Goal: Task Accomplishment & Management: Complete application form

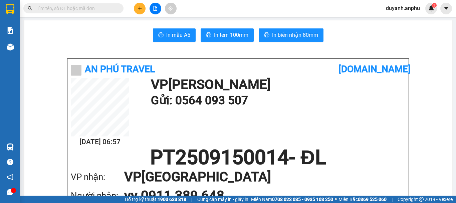
click at [137, 10] on button at bounding box center [140, 9] width 12 height 12
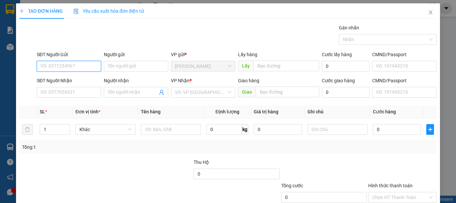
click at [72, 65] on input "SĐT Người Gửi" at bounding box center [69, 66] width 64 height 11
type input "0352498494"
click at [85, 78] on div "0352498494 - [PERSON_NAME]" at bounding box center [73, 79] width 66 height 7
type input "[PERSON_NAME]"
type input "0975529593"
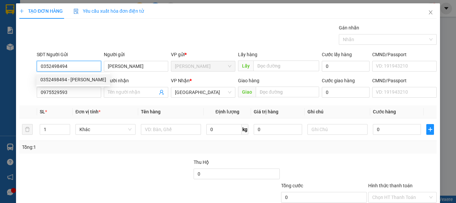
type input "30.000"
type input "0352498494"
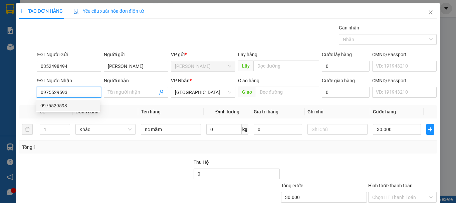
drag, startPoint x: 76, startPoint y: 91, endPoint x: 20, endPoint y: 91, distance: 56.8
click at [20, 91] on div "SĐT Người [PERSON_NAME] 0975529593 Người [PERSON_NAME] Tên người [PERSON_NAME] …" at bounding box center [228, 88] width 419 height 23
type input "0347667393"
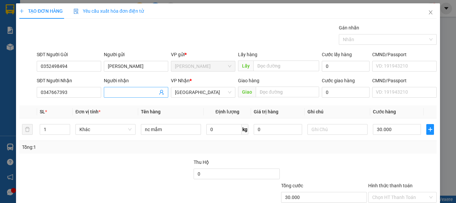
click at [127, 92] on input "Người nhận" at bounding box center [133, 92] width 50 height 7
type input "vân"
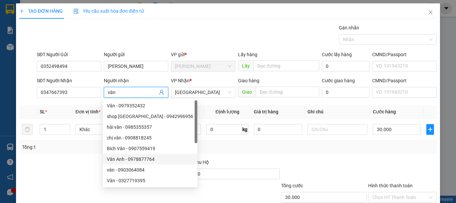
drag, startPoint x: 122, startPoint y: 150, endPoint x: 165, endPoint y: 148, distance: 43.1
click at [122, 150] on div "Bich Vân - 0907559419" at bounding box center [150, 148] width 87 height 7
type input "0907559419"
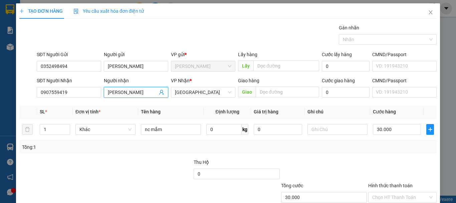
drag, startPoint x: 144, startPoint y: 93, endPoint x: 125, endPoint y: 92, distance: 18.4
click at [125, 93] on input "[PERSON_NAME]" at bounding box center [133, 92] width 50 height 7
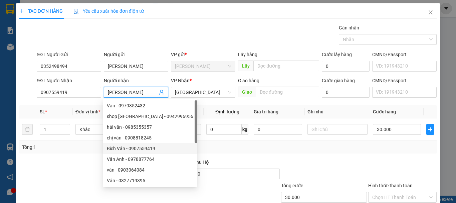
drag, startPoint x: 130, startPoint y: 89, endPoint x: 112, endPoint y: 91, distance: 18.9
click at [112, 91] on input "[PERSON_NAME]" at bounding box center [133, 92] width 50 height 7
drag, startPoint x: 130, startPoint y: 90, endPoint x: 124, endPoint y: 89, distance: 5.8
click at [130, 90] on input "[PERSON_NAME]" at bounding box center [133, 92] width 50 height 7
click at [116, 91] on input "[PERSON_NAME]" at bounding box center [133, 92] width 50 height 7
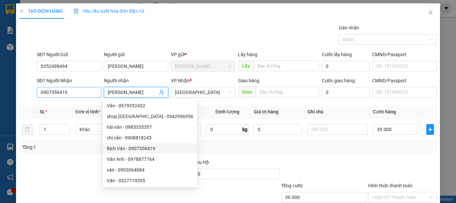
drag, startPoint x: 116, startPoint y: 92, endPoint x: 98, endPoint y: 92, distance: 18.0
click at [98, 92] on div "SĐT Người [PERSON_NAME] 0907559419 Người [PERSON_NAME] Vân [PERSON_NAME] * Đà L…" at bounding box center [236, 88] width 403 height 23
type input "[PERSON_NAME]"
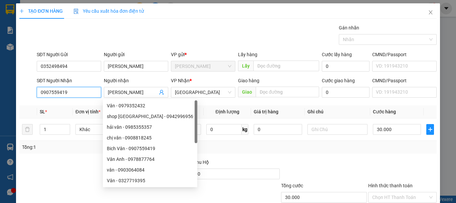
click at [91, 91] on input "0907559419" at bounding box center [69, 92] width 64 height 11
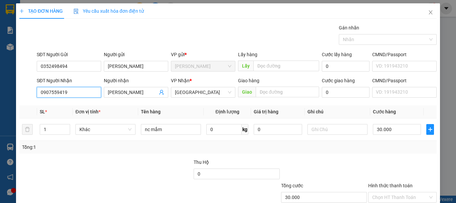
drag, startPoint x: 51, startPoint y: 90, endPoint x: 29, endPoint y: 90, distance: 22.0
click at [29, 90] on div "SĐT Người [PERSON_NAME] 0907559419 0907559419 Người [PERSON_NAME] Vân [PERSON_N…" at bounding box center [228, 88] width 419 height 23
type input "0347667393"
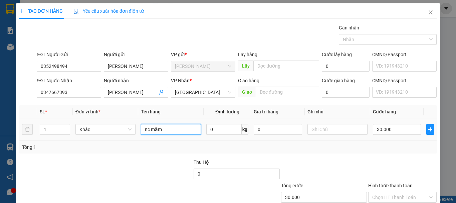
drag, startPoint x: 179, startPoint y: 129, endPoint x: 138, endPoint y: 135, distance: 41.5
click at [138, 135] on td "nc mắm" at bounding box center [170, 129] width 65 height 22
type input "chăn ga"
type input "4"
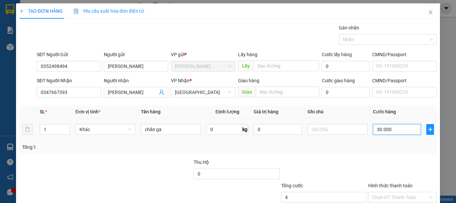
type input "4"
type input "40"
type input "40.000"
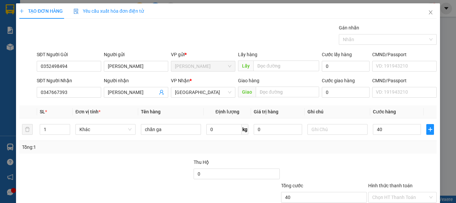
type input "40.000"
click at [364, 149] on div "Tổng: 1" at bounding box center [228, 146] width 412 height 7
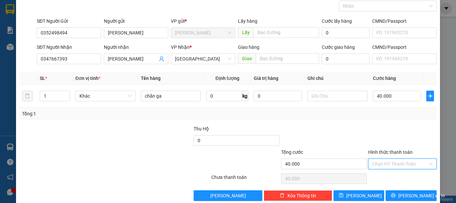
click at [384, 162] on input "Hình thức thanh toán" at bounding box center [400, 164] width 56 height 10
drag, startPoint x: 380, startPoint y: 175, endPoint x: 387, endPoint y: 169, distance: 9.5
click at [381, 175] on div "Tại văn phòng" at bounding box center [399, 176] width 60 height 7
type input "0"
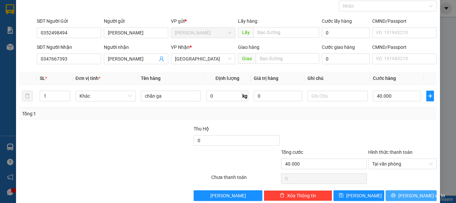
click at [402, 195] on span "[PERSON_NAME] và In" at bounding box center [421, 195] width 47 height 7
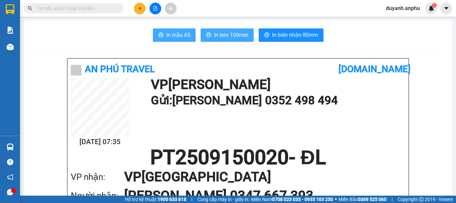
drag, startPoint x: 186, startPoint y: 32, endPoint x: 203, endPoint y: 31, distance: 17.4
click at [197, 31] on div "In mẫu A5 In tem 100mm In biên nhận 80mm" at bounding box center [238, 34] width 413 height 13
click at [180, 30] on button "In mẫu A5" at bounding box center [174, 34] width 43 height 13
click at [227, 34] on span "In tem 100mm" at bounding box center [231, 35] width 34 height 8
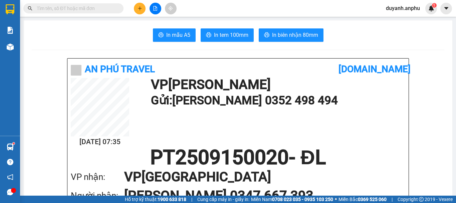
click at [78, 7] on input "text" at bounding box center [76, 8] width 79 height 7
click at [139, 8] on icon "plus" at bounding box center [140, 8] width 4 height 0
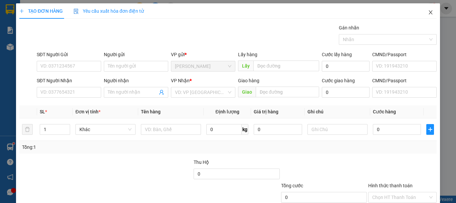
click at [428, 12] on icon "close" at bounding box center [430, 12] width 5 height 5
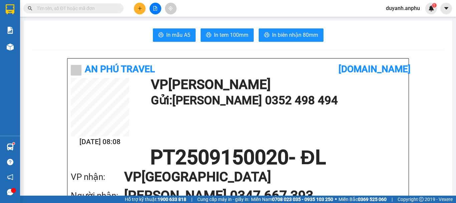
click at [91, 9] on input "text" at bounding box center [76, 8] width 79 height 7
paste input "0326365615"
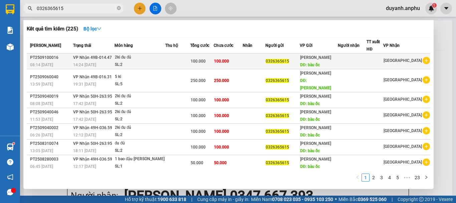
type input "0326365615"
click at [424, 60] on icon "plus-circle" at bounding box center [426, 60] width 7 height 7
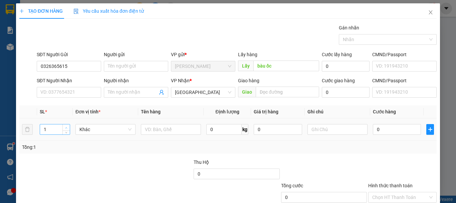
type input "2"
click at [67, 127] on span "up" at bounding box center [66, 128] width 4 height 4
click at [170, 130] on input "text" at bounding box center [171, 129] width 60 height 11
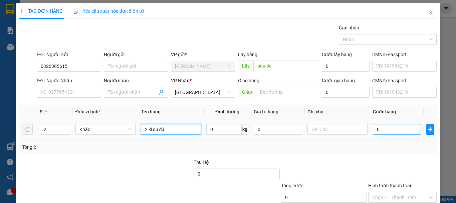
type input "2 ki đu đủ"
click at [382, 130] on input "0" at bounding box center [397, 129] width 48 height 11
type input "1"
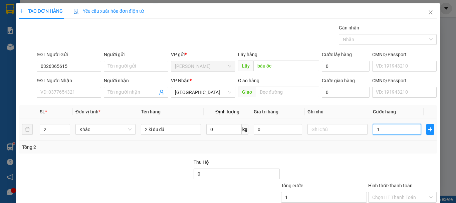
type input "10"
type input "100"
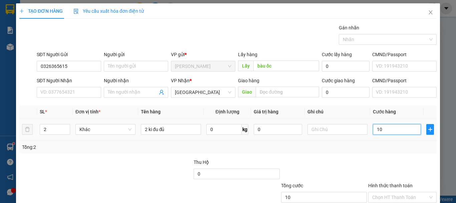
type input "100"
type input "1.000"
type input "10.000"
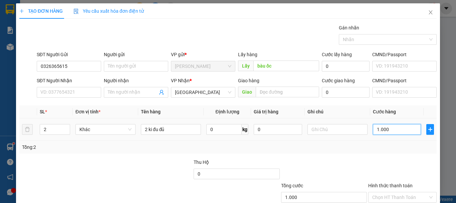
type input "10.000"
type input "100.000"
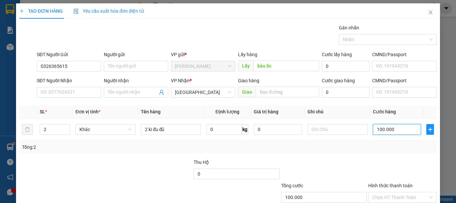
type input "100.000"
type input "1"
type input "0"
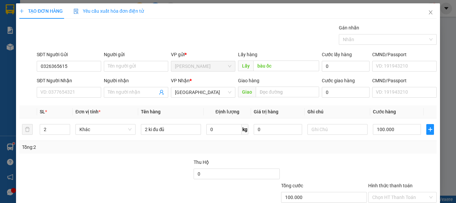
type input "0"
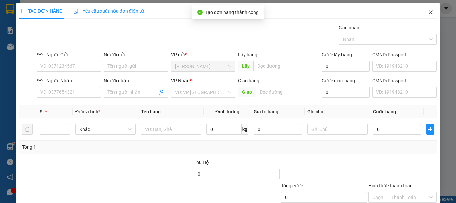
drag, startPoint x: 427, startPoint y: 14, endPoint x: 383, endPoint y: 10, distance: 43.6
click at [428, 14] on icon "close" at bounding box center [430, 12] width 5 height 5
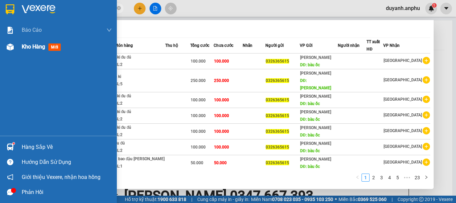
click at [34, 45] on span "Kho hàng" at bounding box center [33, 46] width 23 height 6
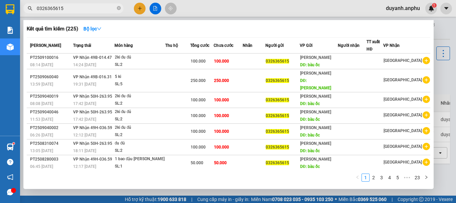
click at [43, 47] on span "[PERSON_NAME]" at bounding box center [45, 45] width 31 height 5
click at [118, 9] on icon "close-circle" at bounding box center [119, 8] width 4 height 4
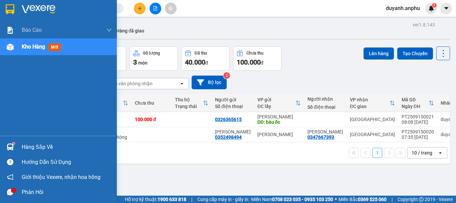
click at [28, 47] on span "Kho hàng" at bounding box center [33, 46] width 23 height 6
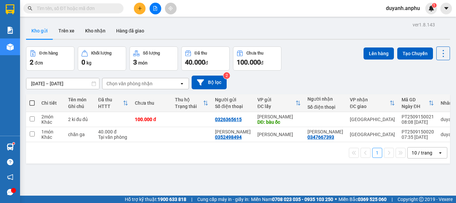
click at [109, 8] on input "text" at bounding box center [76, 8] width 79 height 7
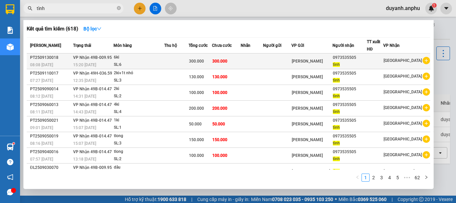
type input "tình"
click at [423, 60] on icon "plus-circle" at bounding box center [426, 60] width 7 height 7
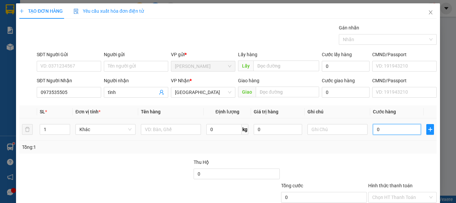
click at [379, 131] on input "0" at bounding box center [397, 129] width 48 height 11
type input "5"
type input "50"
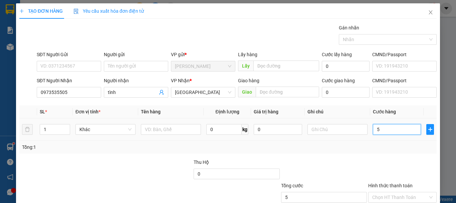
type input "50"
type input "50.000"
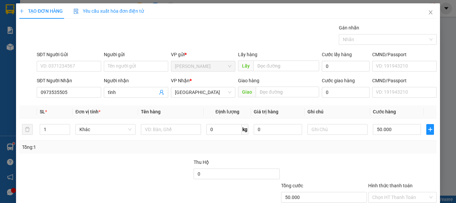
click at [157, 152] on div "Tổng: 1" at bounding box center [228, 147] width 418 height 13
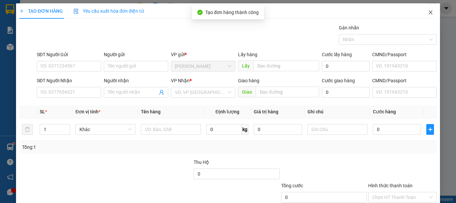
click at [428, 12] on icon "close" at bounding box center [430, 12] width 5 height 5
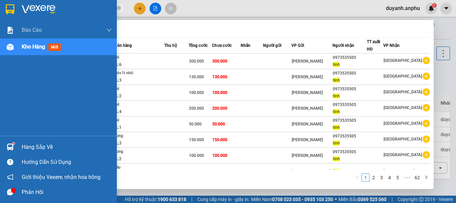
click at [36, 47] on span "Kho hàng" at bounding box center [33, 46] width 23 height 6
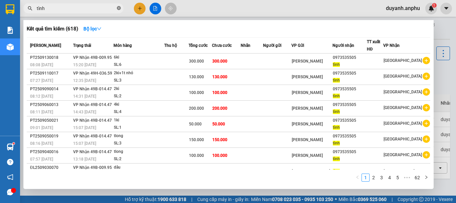
click at [117, 9] on icon "close-circle" at bounding box center [119, 8] width 4 height 4
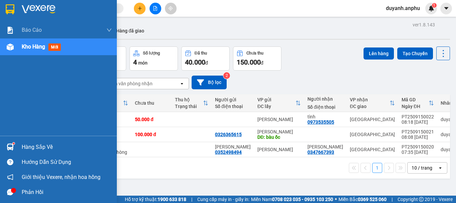
click at [22, 45] on span "Kho hàng" at bounding box center [33, 46] width 23 height 6
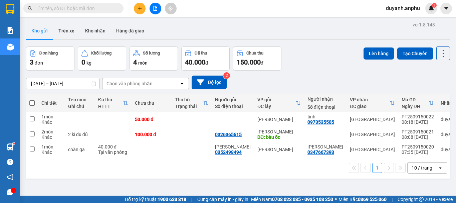
click at [99, 10] on input "text" at bounding box center [76, 8] width 79 height 7
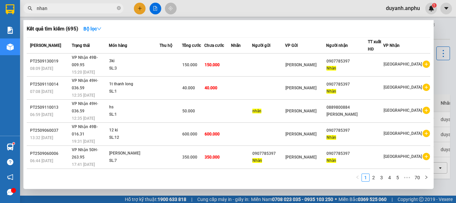
type input "nhan"
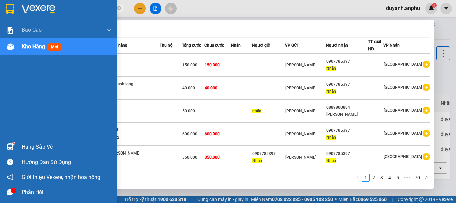
click at [38, 45] on span "Kho hàng" at bounding box center [33, 46] width 23 height 6
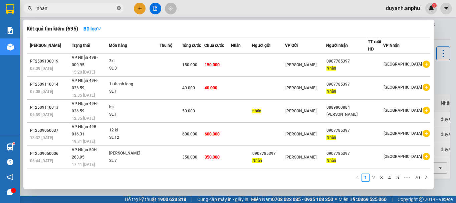
click at [119, 9] on icon "close-circle" at bounding box center [119, 8] width 4 height 4
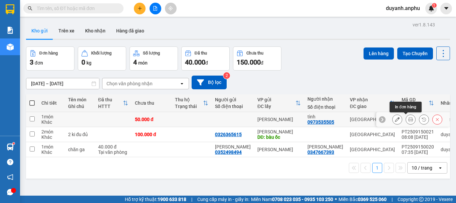
click at [408, 119] on icon at bounding box center [410, 119] width 5 height 5
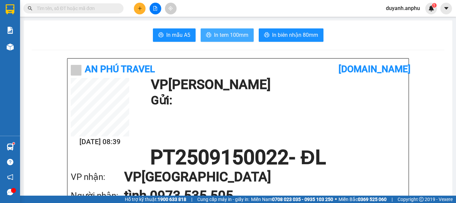
click at [245, 37] on span "In tem 100mm" at bounding box center [231, 35] width 34 height 8
click at [138, 8] on icon "plus" at bounding box center [140, 8] width 4 height 0
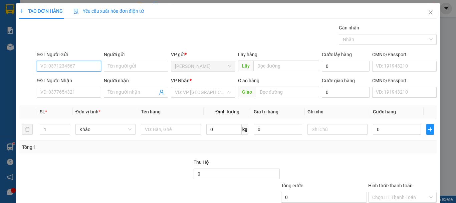
click at [66, 66] on input "SĐT Người Gửi" at bounding box center [69, 66] width 64 height 11
click at [65, 78] on div "0348376339" at bounding box center [68, 79] width 56 height 7
type input "0348376339"
type input "0914608639"
type input "40.000"
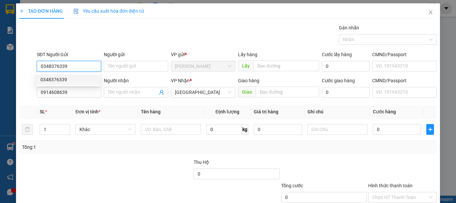
type input "40.000"
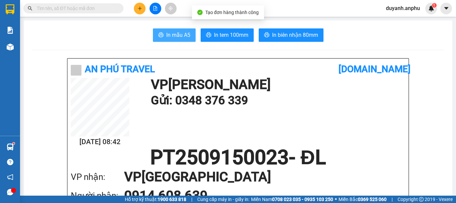
click at [178, 33] on span "In mẫu A5" at bounding box center [178, 35] width 24 height 8
click at [71, 8] on input "text" at bounding box center [76, 8] width 79 height 7
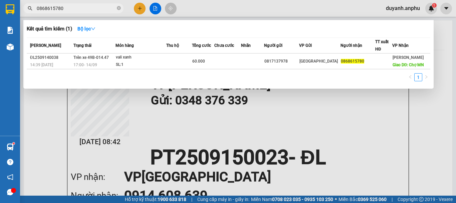
type input "0868615780"
click at [48, 123] on div at bounding box center [228, 101] width 456 height 203
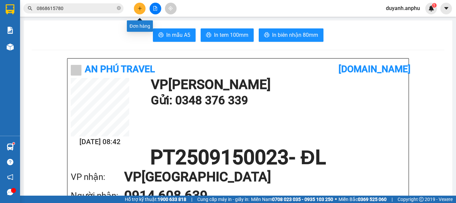
click at [140, 9] on icon "plus" at bounding box center [140, 8] width 0 height 4
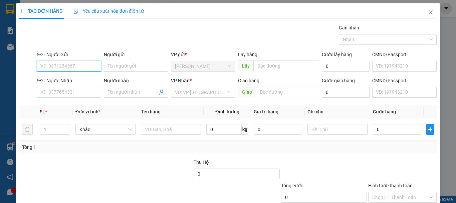
click at [67, 67] on input "SĐT Người Gửi" at bounding box center [69, 66] width 64 height 11
click at [72, 65] on input "SĐT Người Gửi" at bounding box center [69, 66] width 64 height 11
click at [67, 68] on input "SĐT Người Gửi" at bounding box center [69, 66] width 64 height 11
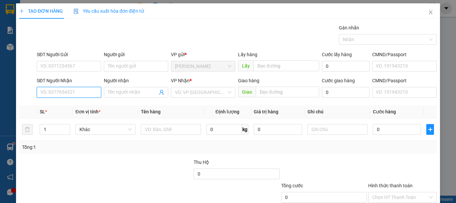
click at [63, 92] on input "SĐT Người Nhận" at bounding box center [69, 92] width 64 height 11
type input "0961804836"
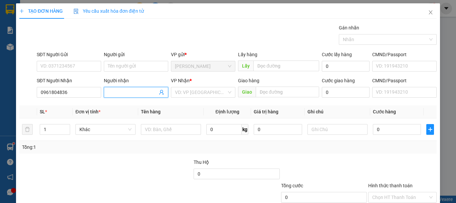
click at [122, 96] on span at bounding box center [136, 92] width 64 height 11
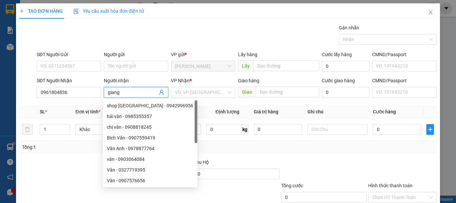
type input "giang"
click at [50, 163] on div at bounding box center [62, 169] width 87 height 23
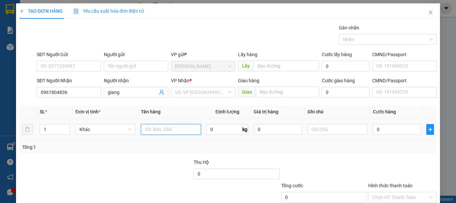
click at [157, 126] on input "text" at bounding box center [171, 129] width 60 height 11
type input "s"
type input "1 wawe đỏ"
click at [383, 129] on input "0" at bounding box center [397, 129] width 48 height 11
type input "4"
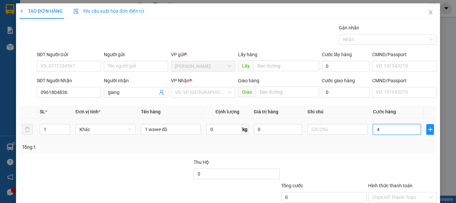
type input "4"
type input "40"
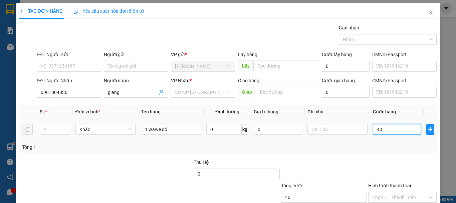
type input "400"
type input "4.000"
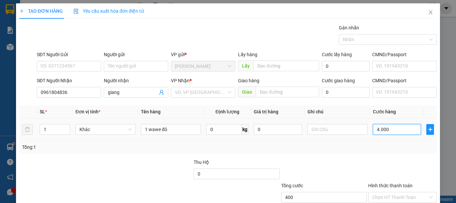
type input "4.000"
type input "40.000"
type input "400.000"
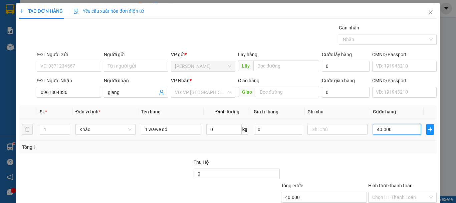
type input "400.000"
click at [219, 95] on input "search" at bounding box center [201, 92] width 52 height 10
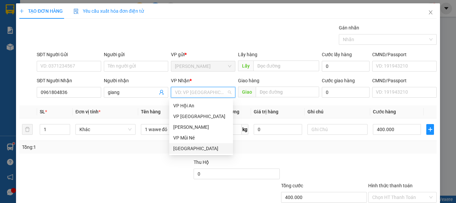
click at [189, 144] on div "[GEOGRAPHIC_DATA]" at bounding box center [201, 148] width 64 height 11
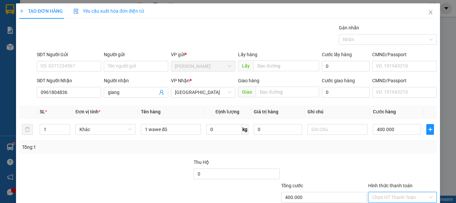
click at [391, 192] on input "Hình thức thanh toán" at bounding box center [400, 197] width 56 height 10
type input "0"
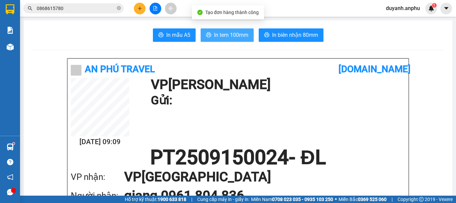
click at [227, 33] on span "In tem 100mm" at bounding box center [231, 35] width 34 height 8
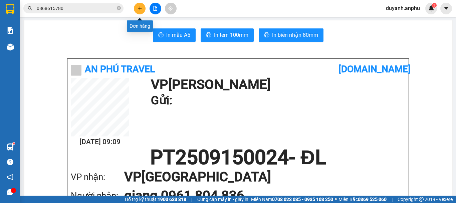
click at [138, 6] on icon "plus" at bounding box center [140, 8] width 5 height 5
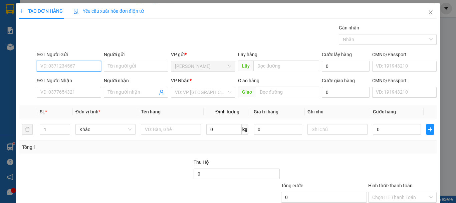
click at [76, 68] on input "SĐT Người Gửi" at bounding box center [69, 66] width 64 height 11
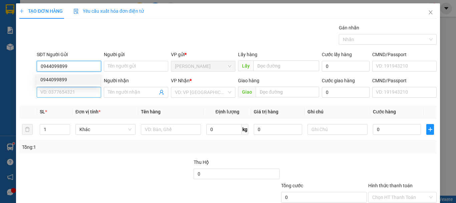
type input "0944099899"
click at [57, 89] on input "SĐT Người Nhận" at bounding box center [69, 92] width 64 height 11
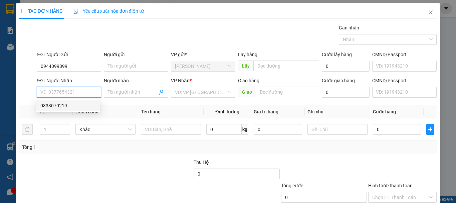
click at [64, 106] on div "0833070219" at bounding box center [68, 105] width 56 height 7
type input "0833070219"
type input "40.000"
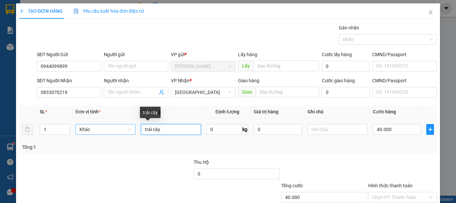
drag, startPoint x: 169, startPoint y: 131, endPoint x: 121, endPoint y: 131, distance: 47.8
click at [121, 131] on tr "1 Khác trái cây 0 kg 0 40.000" at bounding box center [228, 129] width 418 height 22
type input "tp"
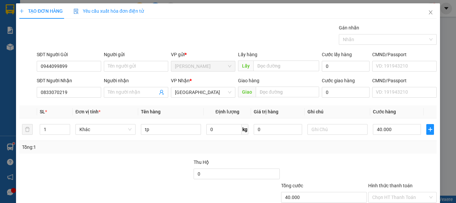
click at [326, 153] on div "Tổng: 1" at bounding box center [228, 147] width 418 height 13
click at [391, 192] on input "Hình thức thanh toán" at bounding box center [400, 197] width 56 height 10
type input "0"
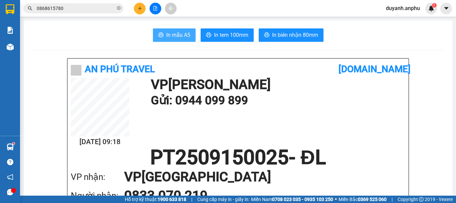
click at [179, 32] on span "In mẫu A5" at bounding box center [178, 35] width 24 height 8
click at [141, 6] on icon "plus" at bounding box center [140, 8] width 5 height 5
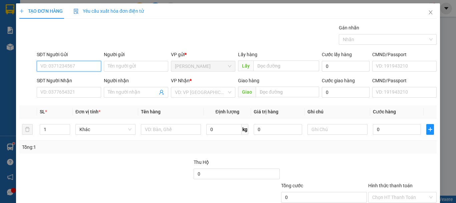
click at [73, 67] on input "SĐT Người Gửi" at bounding box center [69, 66] width 64 height 11
click at [76, 76] on div "0932565703 - Chiến" at bounding box center [68, 79] width 56 height 7
type input "0932565703"
type input "Chiến"
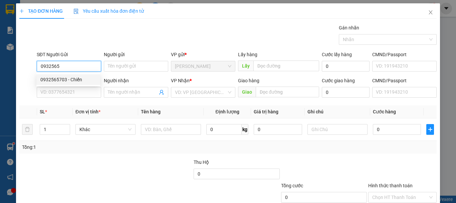
type input "0983445783"
type input "thành văn"
type input "150.000"
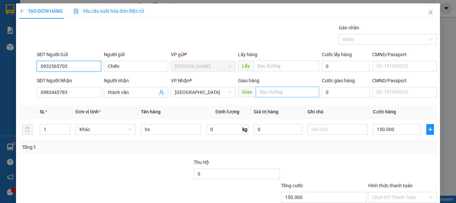
type input "0932565703"
click at [268, 94] on input "text" at bounding box center [287, 92] width 63 height 11
type input "nhà hàng chu"
drag, startPoint x: 295, startPoint y: 93, endPoint x: 257, endPoint y: 93, distance: 38.4
click at [257, 93] on input "nhà hàng chu" at bounding box center [287, 92] width 63 height 11
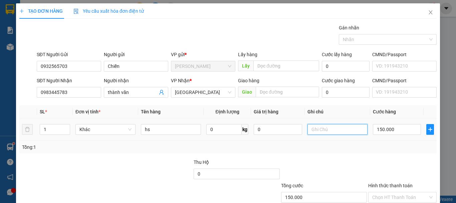
click at [317, 129] on input "text" at bounding box center [338, 129] width 60 height 11
type input "túi mơ"
click at [308, 154] on div "Transit Pickup Surcharge Ids Transit Deliver Surcharge Ids Transit Deliver Surc…" at bounding box center [228, 129] width 418 height 210
type input "2"
click at [65, 127] on icon "up" at bounding box center [66, 128] width 2 height 2
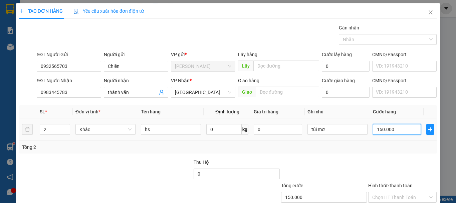
type input "0"
type input "túi mơ"
click at [403, 129] on input "0" at bounding box center [397, 129] width 48 height 11
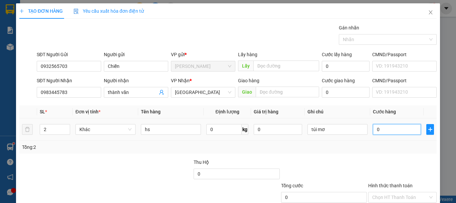
type input "3"
type input "30"
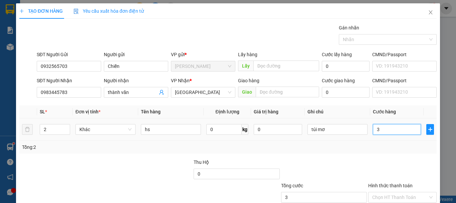
type input "30"
type input "300"
type input "300.000"
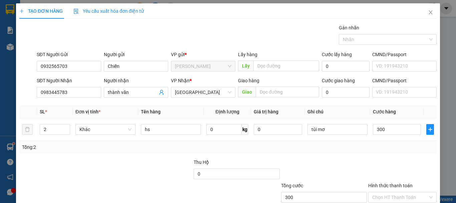
type input "300.000"
click at [382, 171] on div at bounding box center [403, 169] width 70 height 23
click at [390, 192] on input "Hình thức thanh toán" at bounding box center [400, 197] width 56 height 10
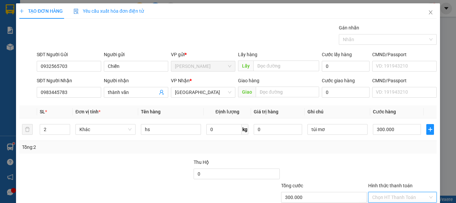
type input "0"
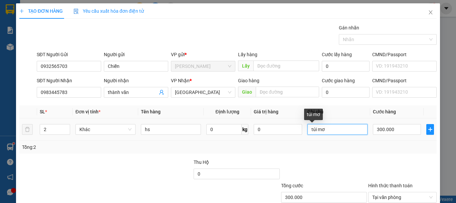
drag, startPoint x: 340, startPoint y: 120, endPoint x: 301, endPoint y: 119, distance: 38.7
click at [305, 119] on td "túi mơ" at bounding box center [337, 129] width 65 height 22
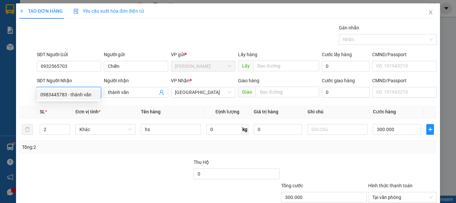
drag, startPoint x: 83, startPoint y: 82, endPoint x: 24, endPoint y: 81, distance: 59.1
click at [24, 81] on div "SĐT Người [PERSON_NAME] 0983445783 Người [PERSON_NAME] văn [PERSON_NAME] * Đà L…" at bounding box center [228, 88] width 419 height 23
click at [100, 93] on div "0326733974 - nhà hàng túi mơ" at bounding box center [72, 94] width 64 height 7
type input "0326733974"
type input "nhà hàng túi mơ"
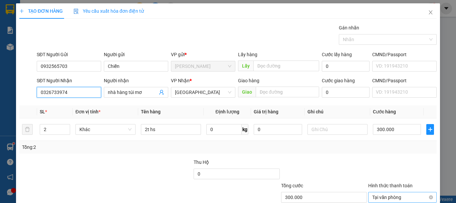
click at [409, 192] on span "Tại văn phòng" at bounding box center [402, 197] width 60 height 10
type input "0326733974"
type input "300.000"
click at [389, 158] on div at bounding box center [403, 169] width 70 height 23
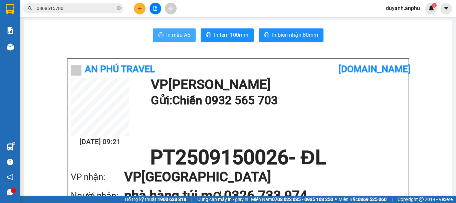
click at [178, 34] on span "In mẫu A5" at bounding box center [178, 35] width 24 height 8
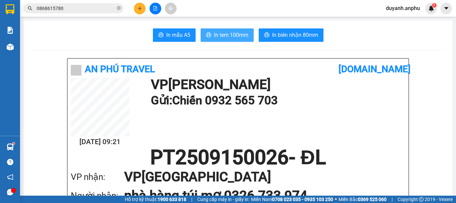
click at [234, 32] on span "In tem 100mm" at bounding box center [231, 35] width 34 height 8
drag, startPoint x: 227, startPoint y: 35, endPoint x: 222, endPoint y: 30, distance: 7.1
click at [227, 35] on span "In tem 100mm" at bounding box center [231, 35] width 34 height 8
